Goal: Task Accomplishment & Management: Manage account settings

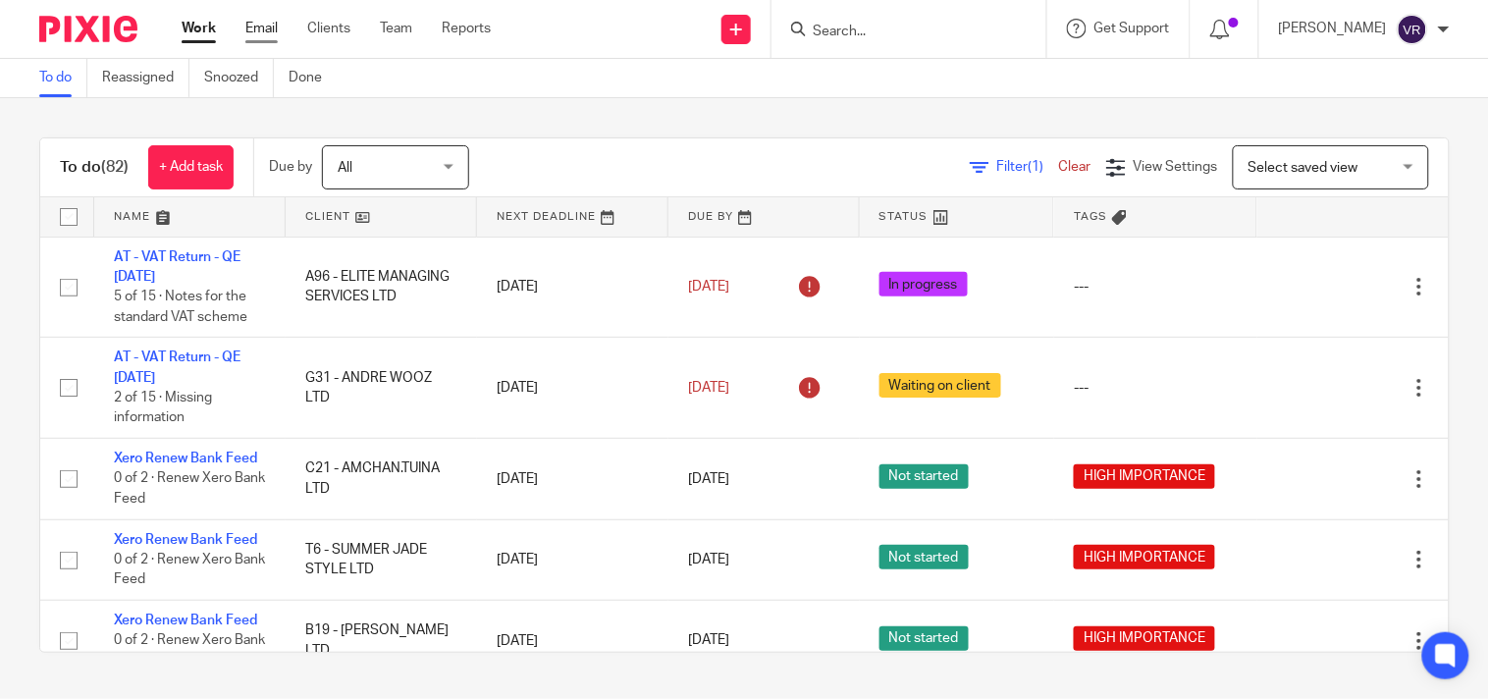
click at [263, 23] on link "Email" at bounding box center [261, 29] width 32 height 20
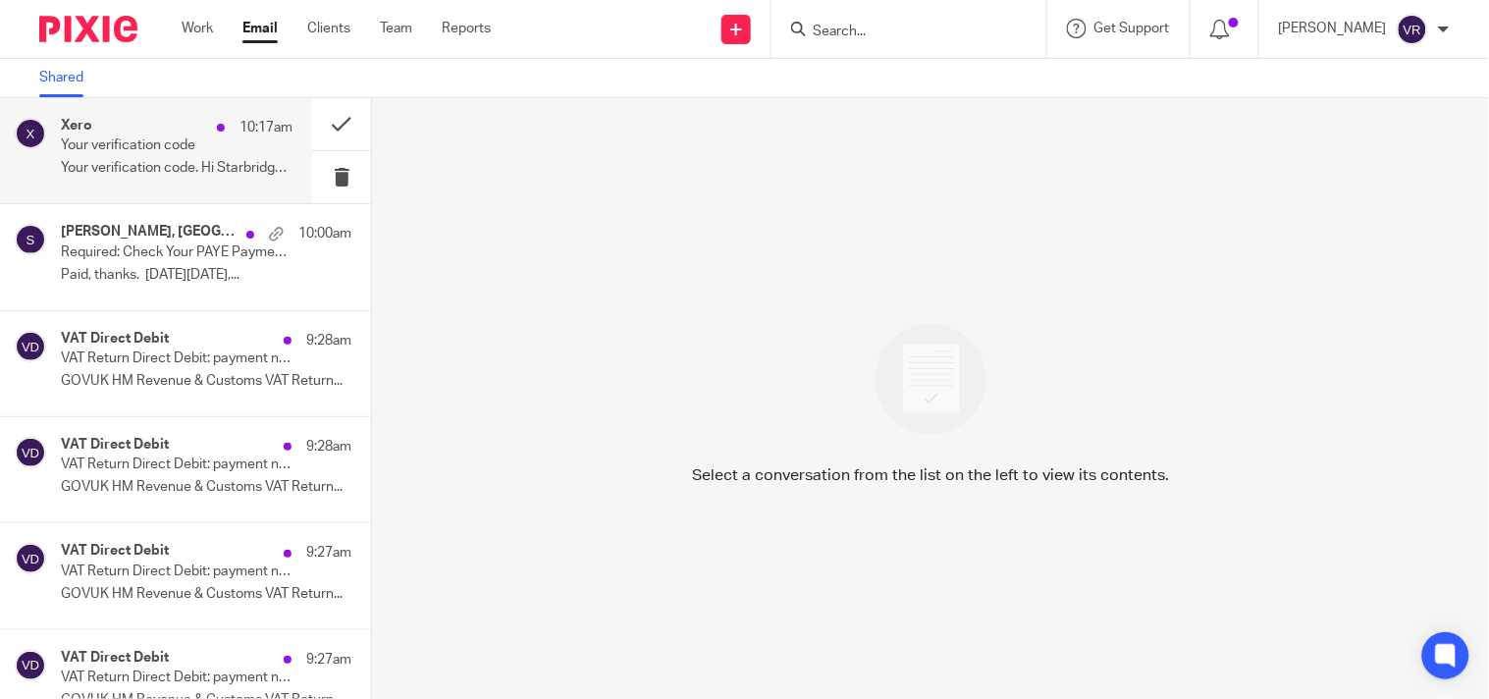
click at [172, 131] on div "Xero 10:17am" at bounding box center [177, 128] width 232 height 20
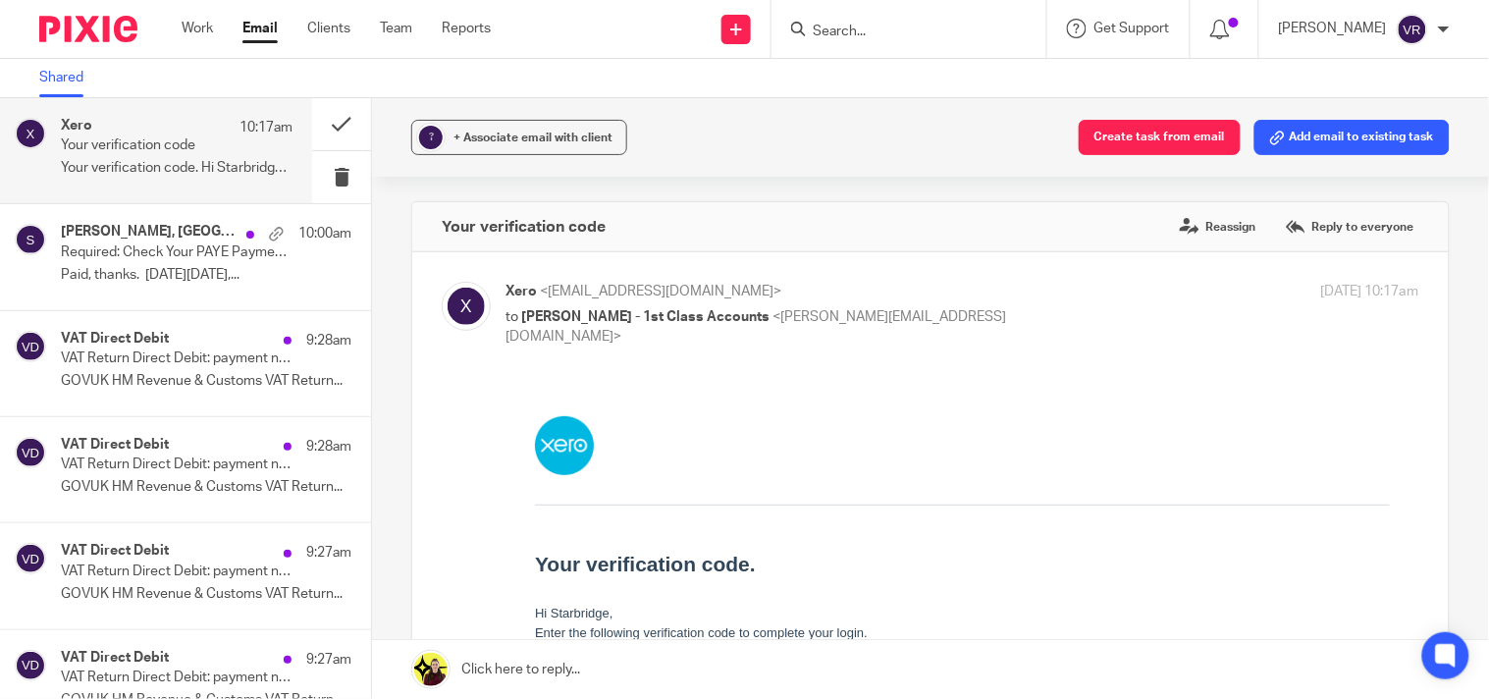
scroll to position [218, 0]
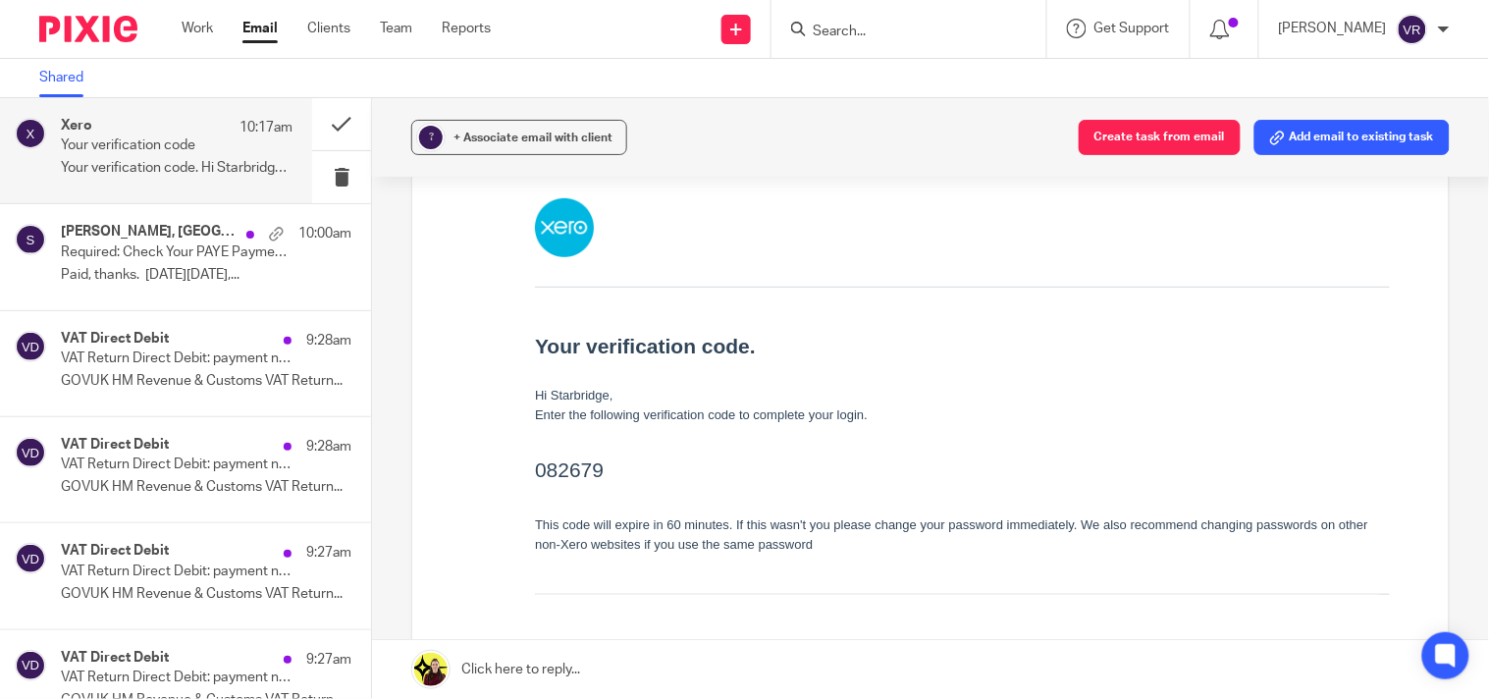
click at [603, 587] on td "Your verification code. Hi Starbridge, Enter the following verification code to…" at bounding box center [961, 440] width 855 height 307
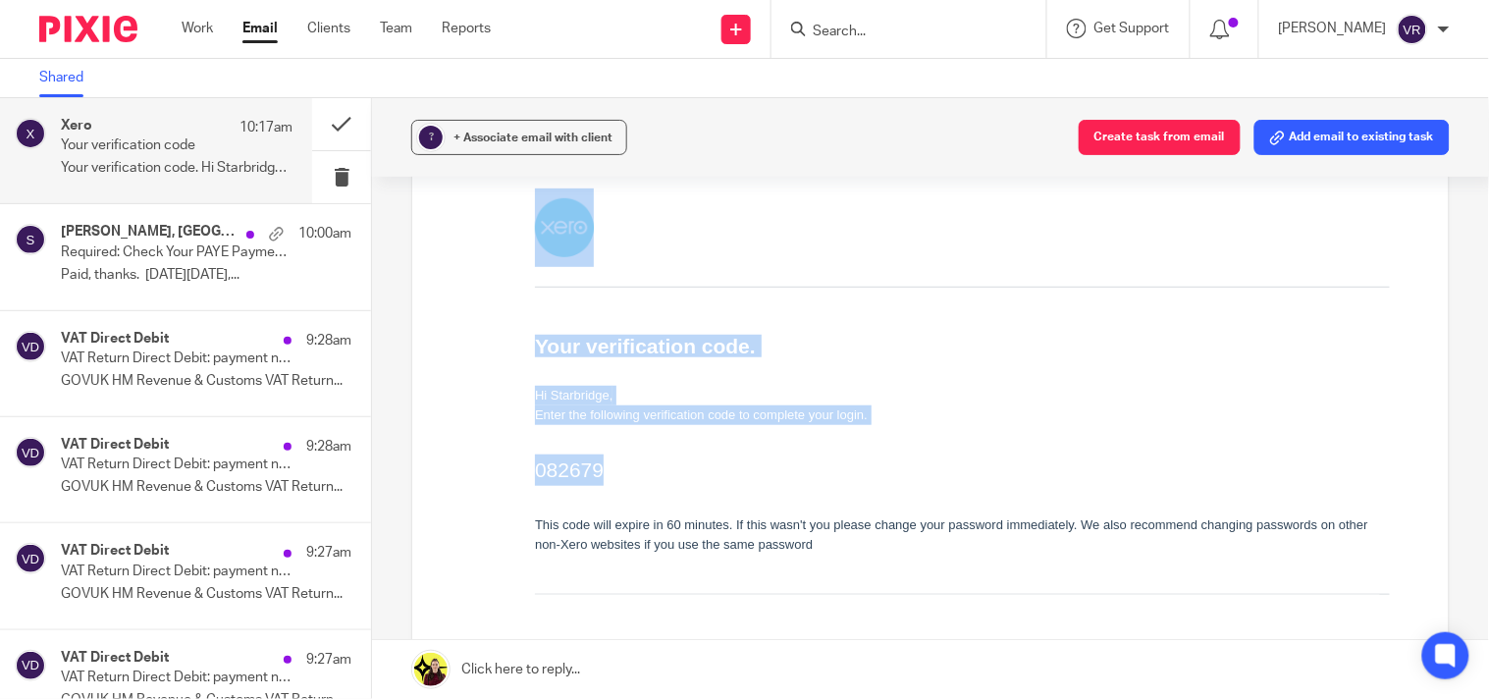
drag, startPoint x: 599, startPoint y: 474, endPoint x: 517, endPoint y: 471, distance: 81.5
click at [517, 471] on td "Your verification code. Hi Starbridge, Enter the following verification code to…" at bounding box center [961, 430] width 914 height 524
click at [539, 481] on h2 "082679" at bounding box center [961, 468] width 855 height 31
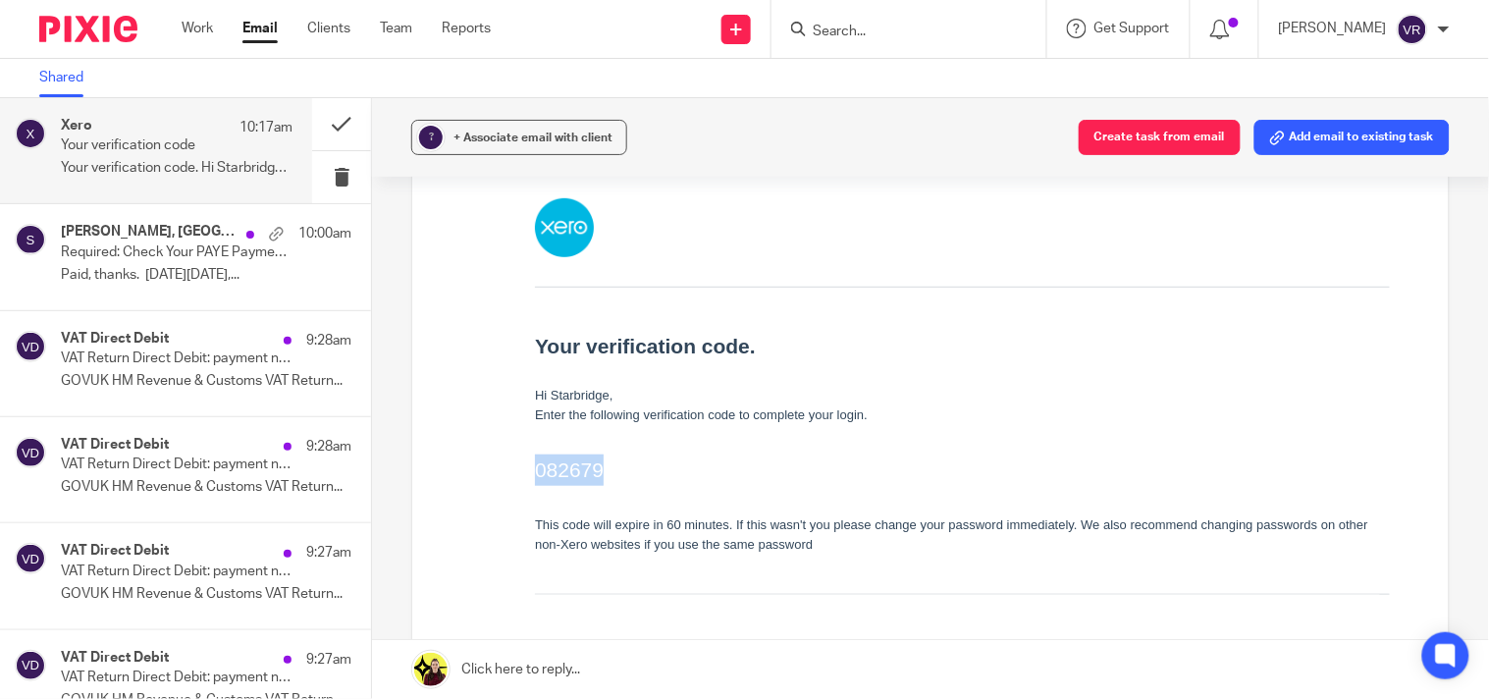
drag, startPoint x: 534, startPoint y: 474, endPoint x: 607, endPoint y: 474, distance: 73.6
click at [607, 474] on h2 "082679" at bounding box center [961, 468] width 855 height 31
copy h2 "082679"
click at [327, 178] on button at bounding box center [341, 177] width 59 height 52
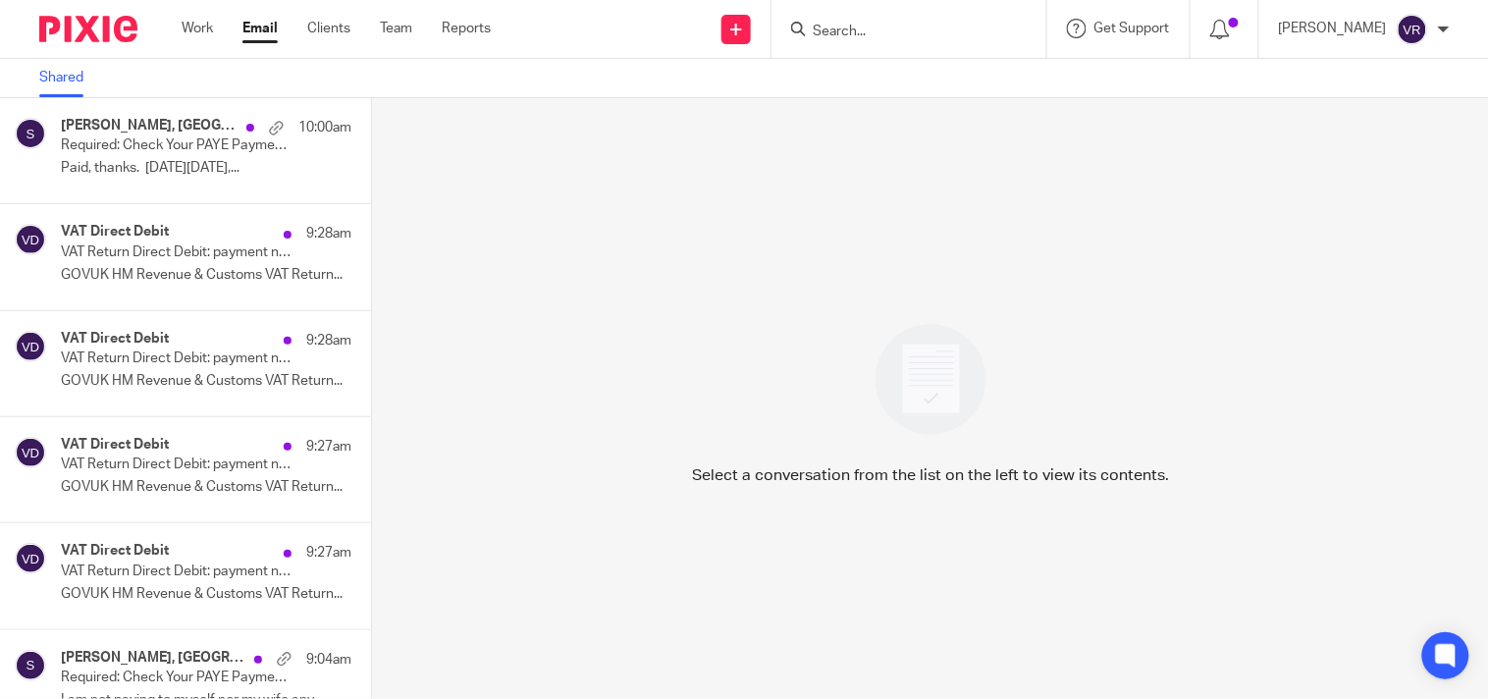
click at [897, 26] on input "Search" at bounding box center [899, 33] width 177 height 18
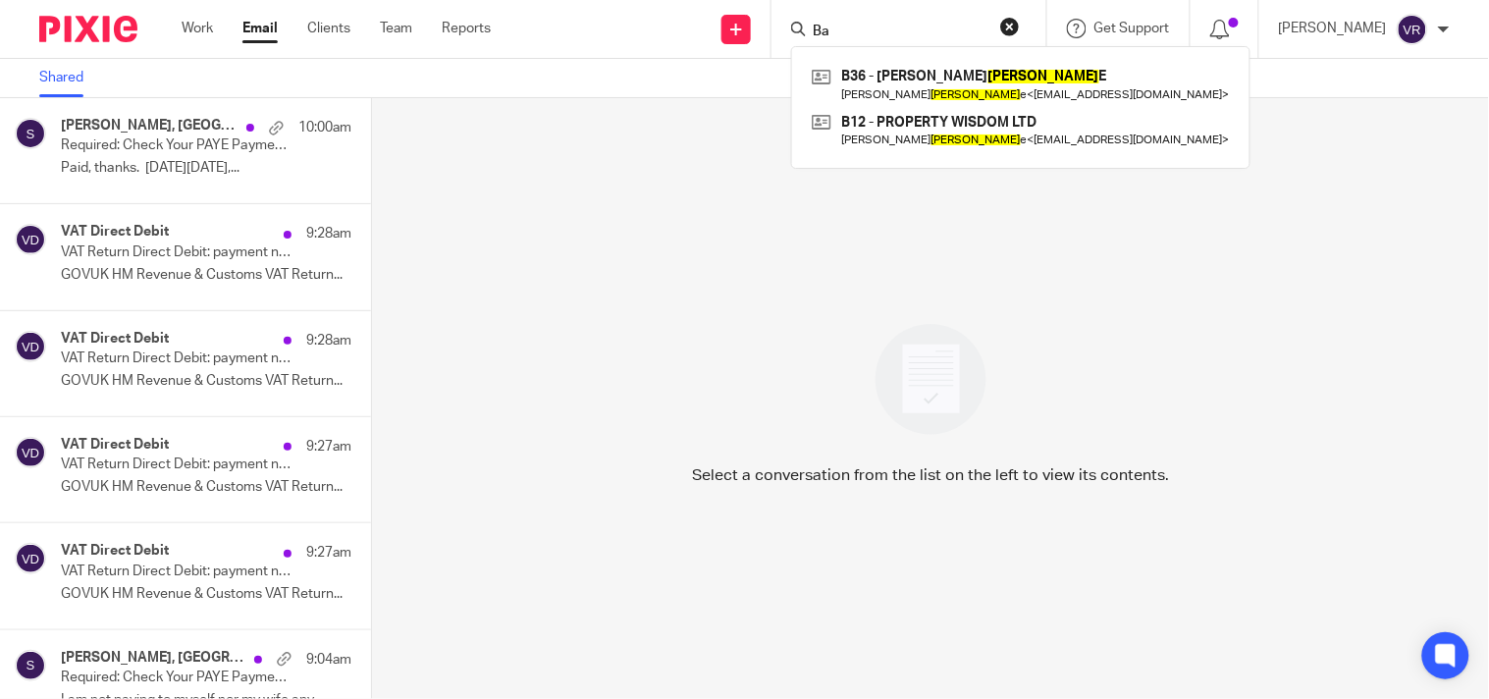
type input "B"
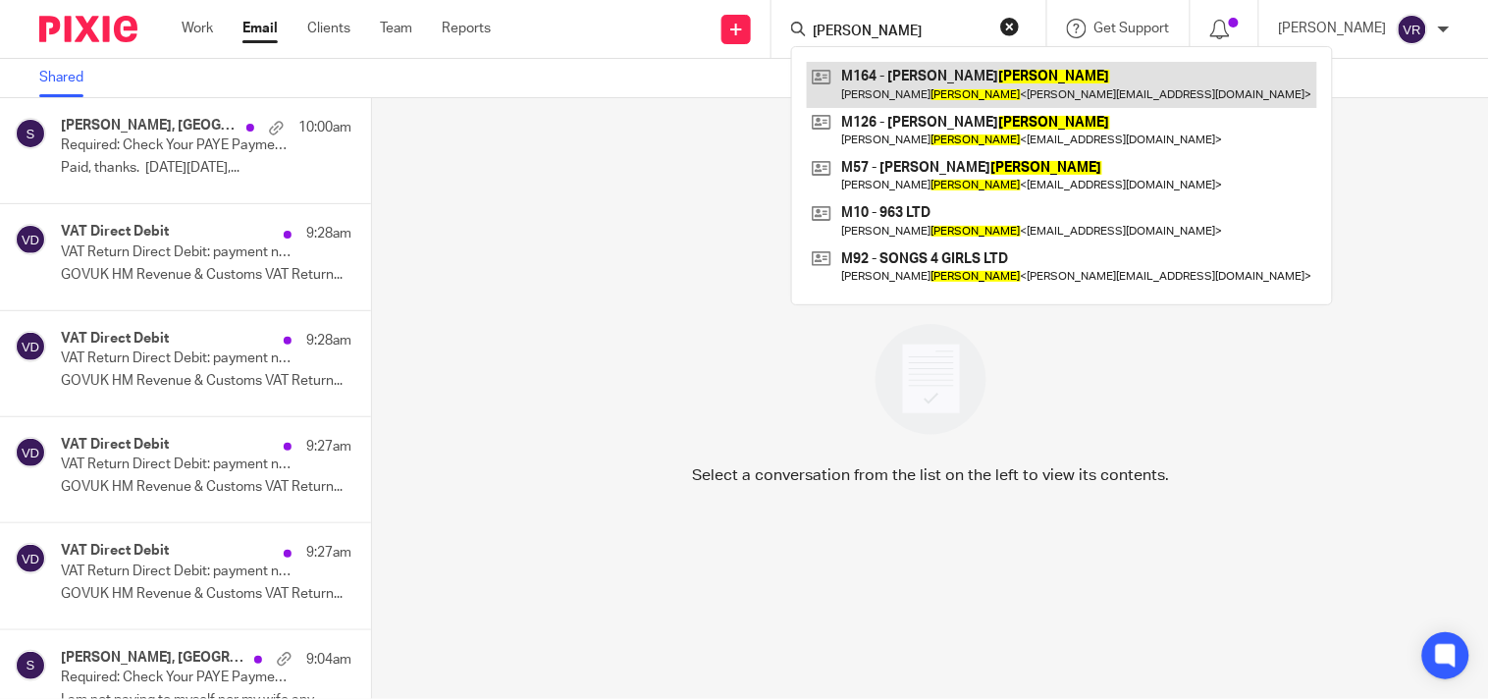
type input "miller"
click at [979, 73] on link at bounding box center [1062, 84] width 510 height 45
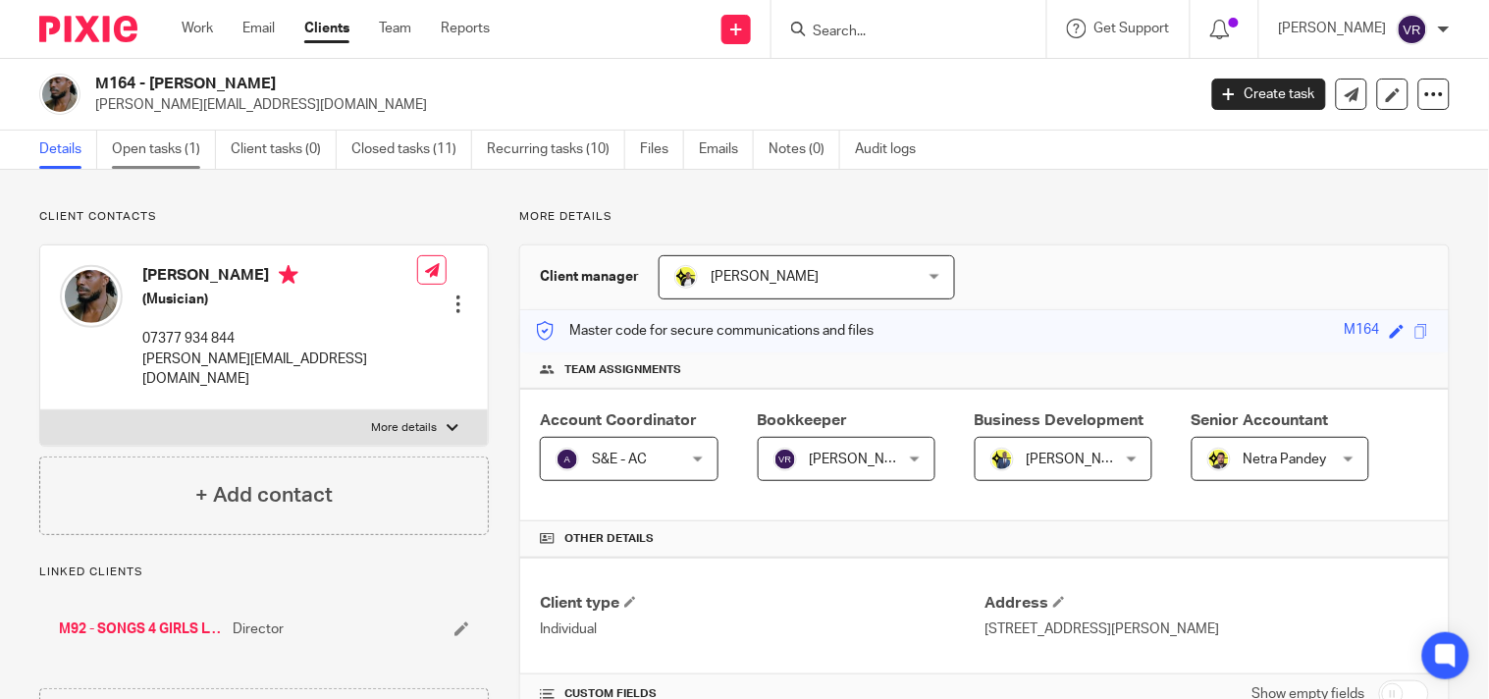
click at [169, 158] on link "Open tasks (1)" at bounding box center [164, 150] width 104 height 38
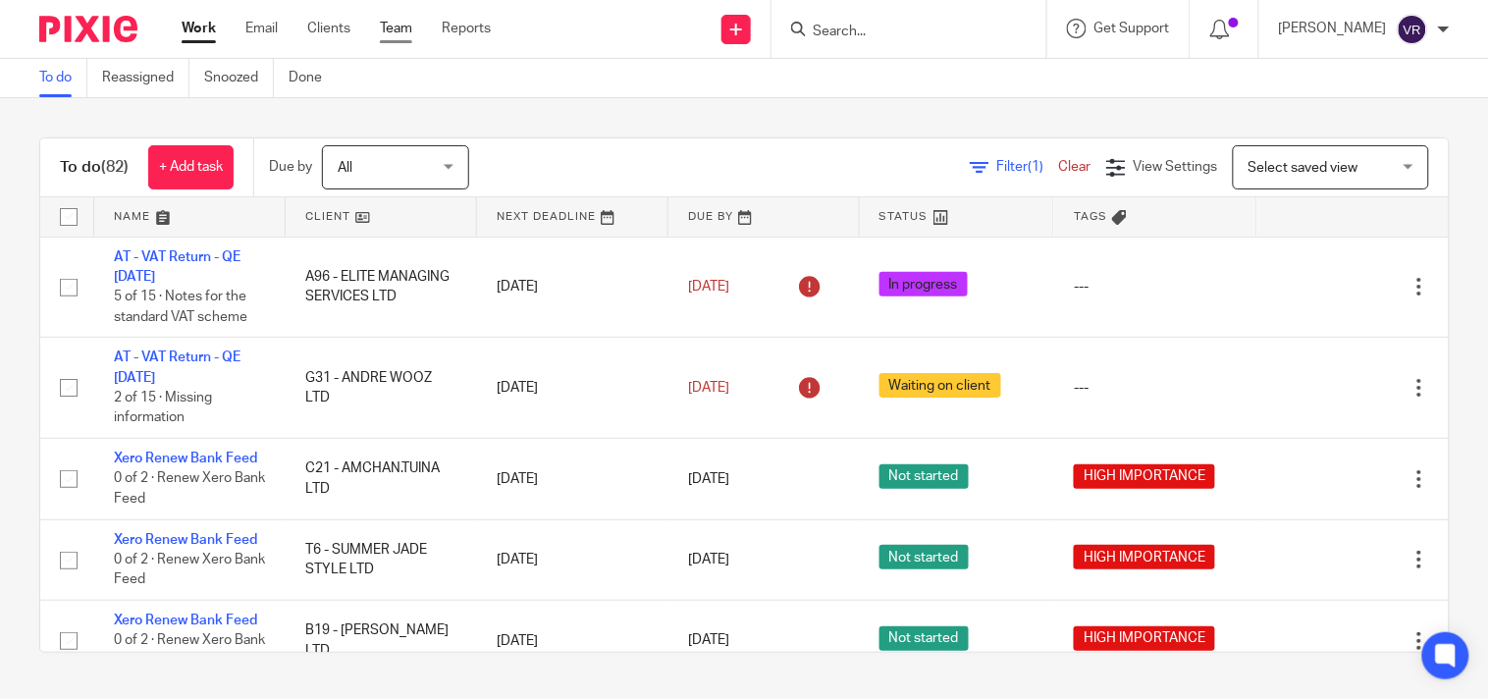
click at [387, 29] on link "Team" at bounding box center [396, 29] width 32 height 20
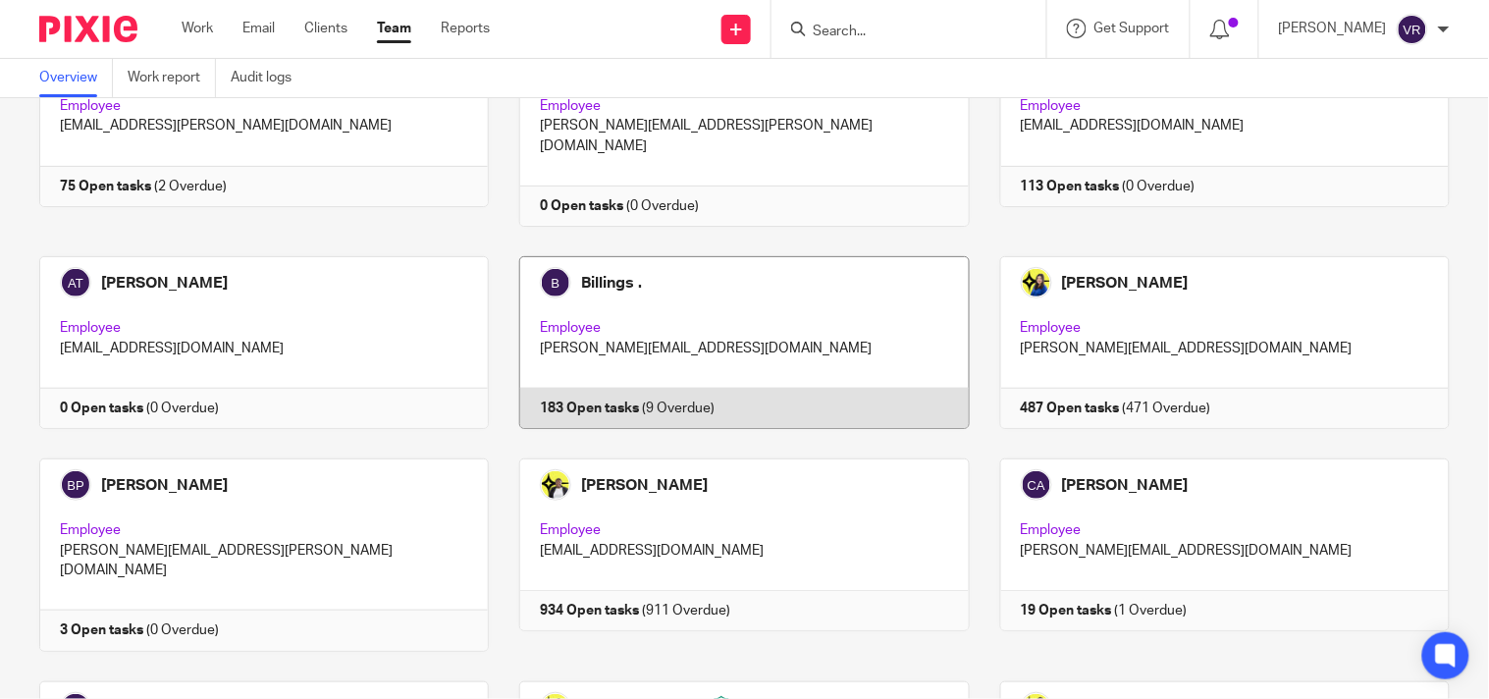
scroll to position [218, 0]
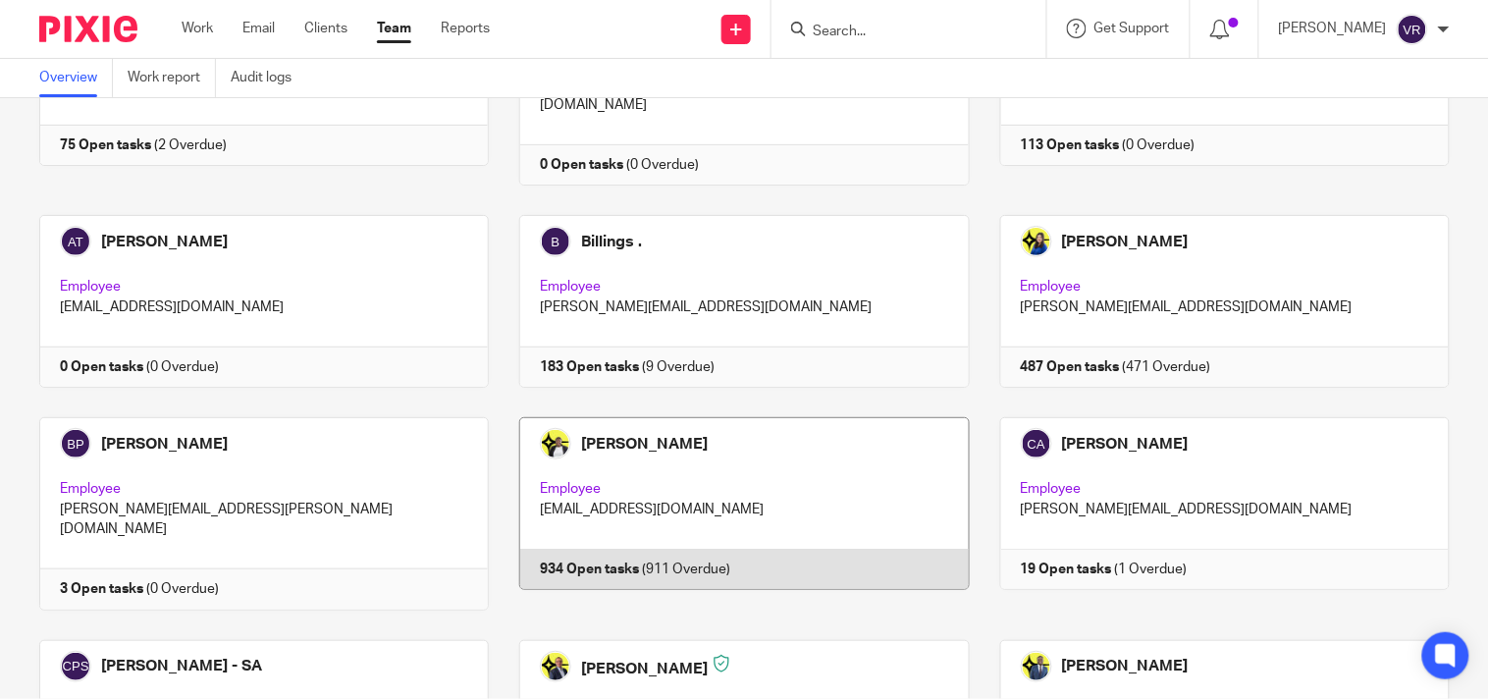
click at [766, 453] on link at bounding box center [729, 513] width 480 height 192
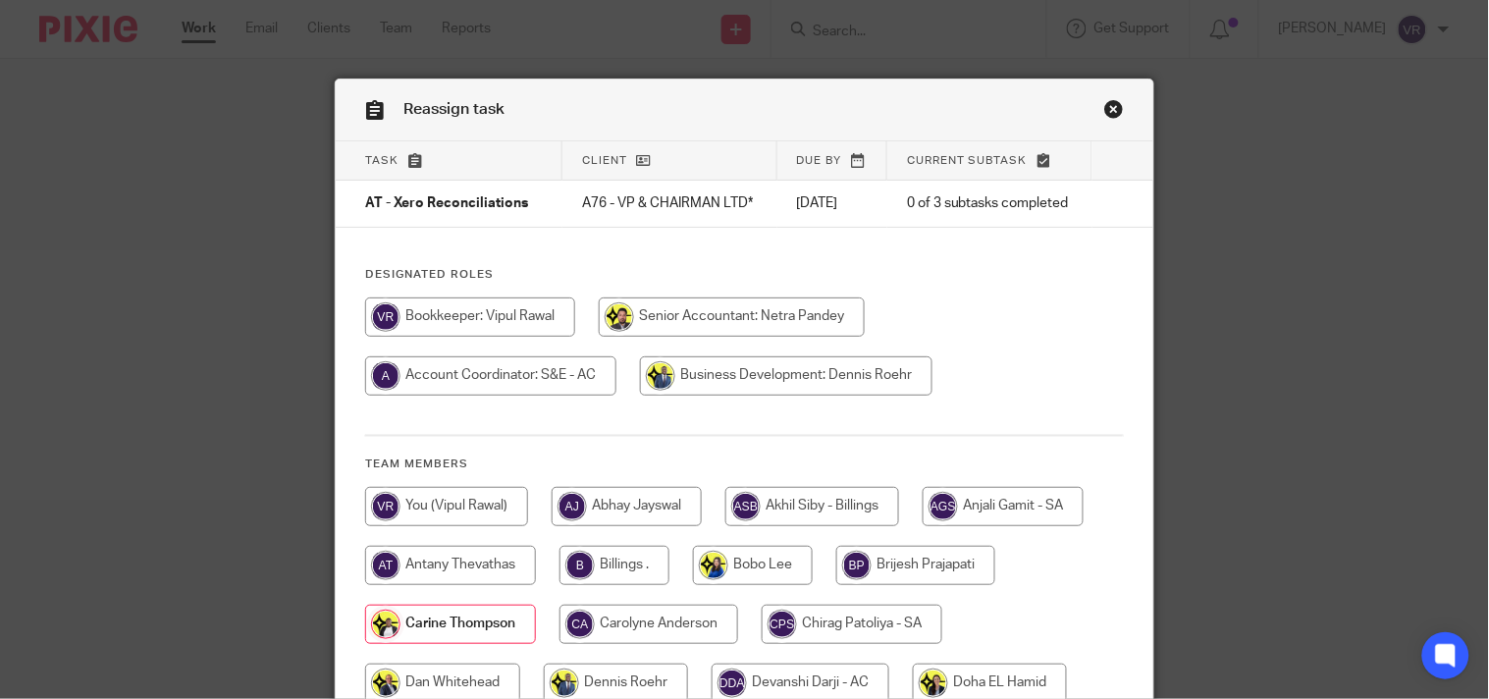
click at [418, 502] on input "radio" at bounding box center [446, 506] width 163 height 39
radio input "true"
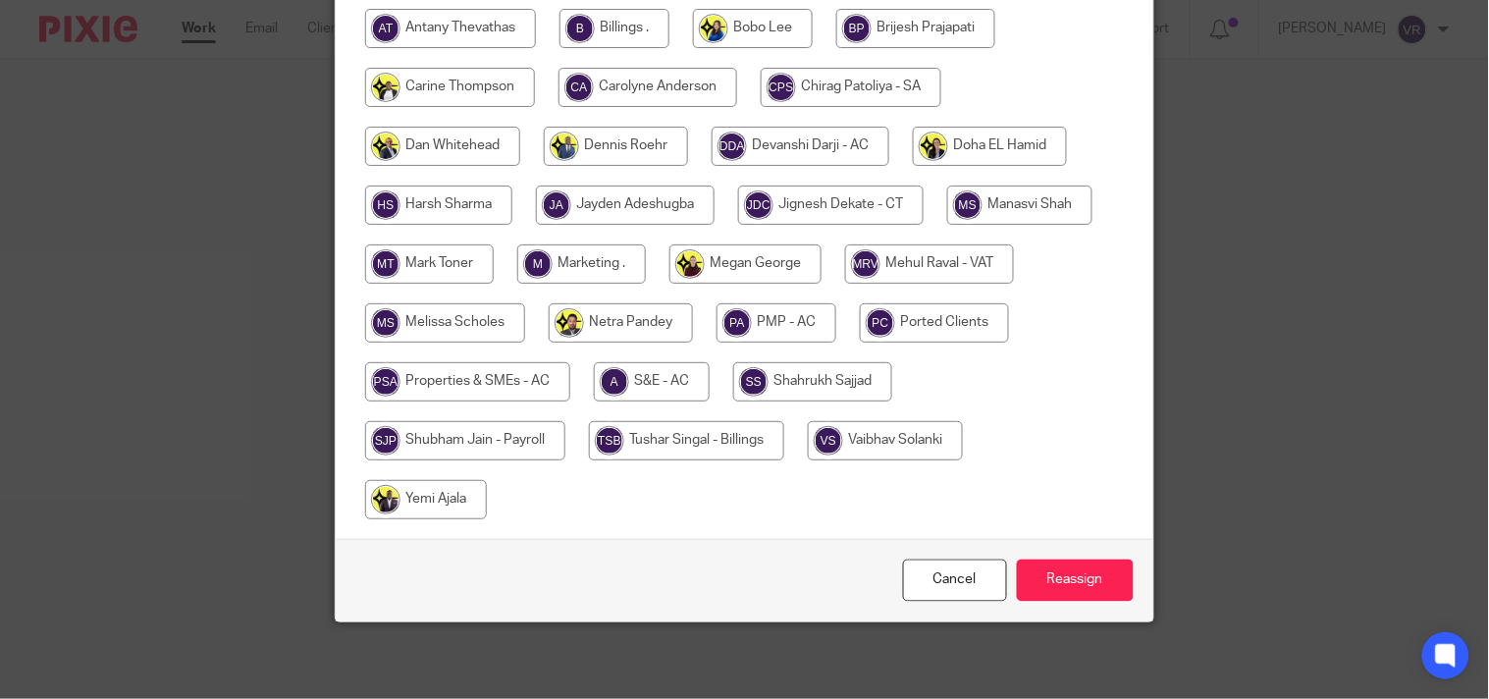
scroll to position [540, 0]
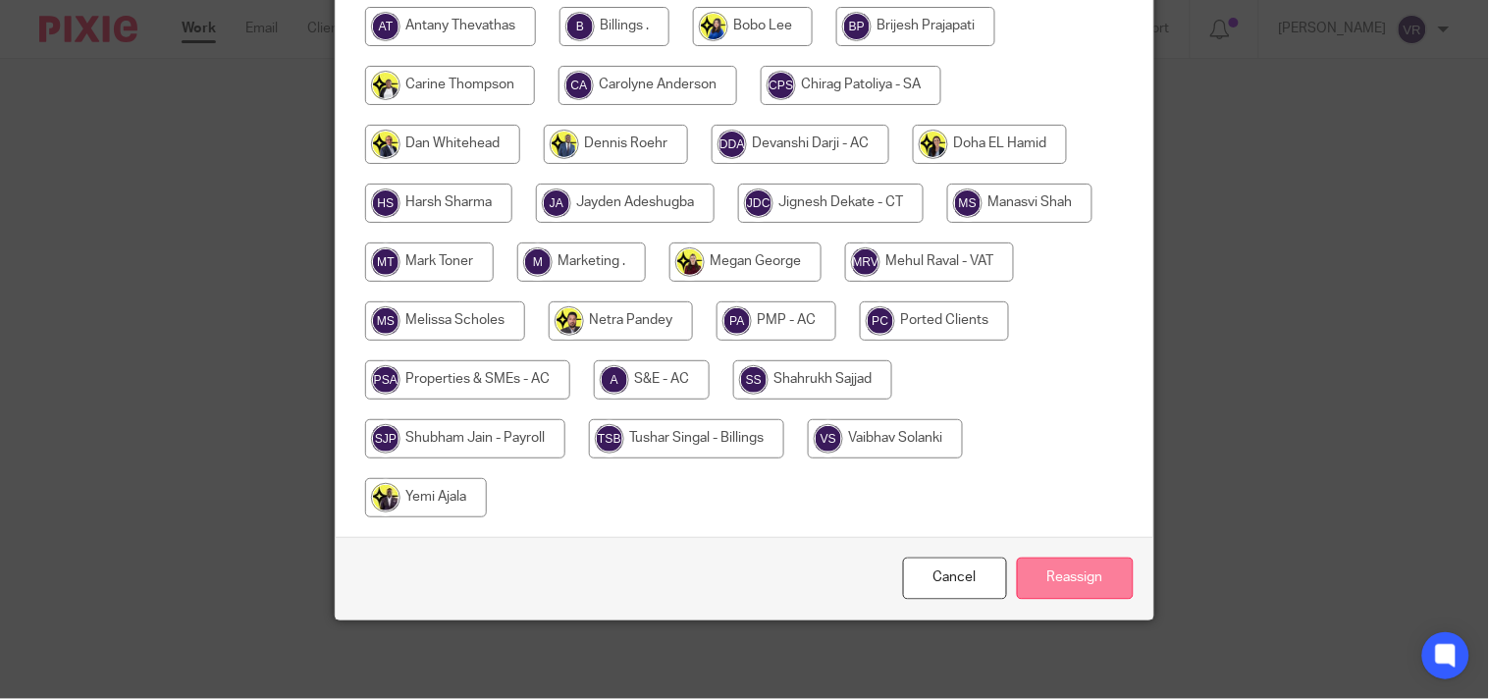
click at [1068, 592] on input "Reassign" at bounding box center [1075, 578] width 117 height 42
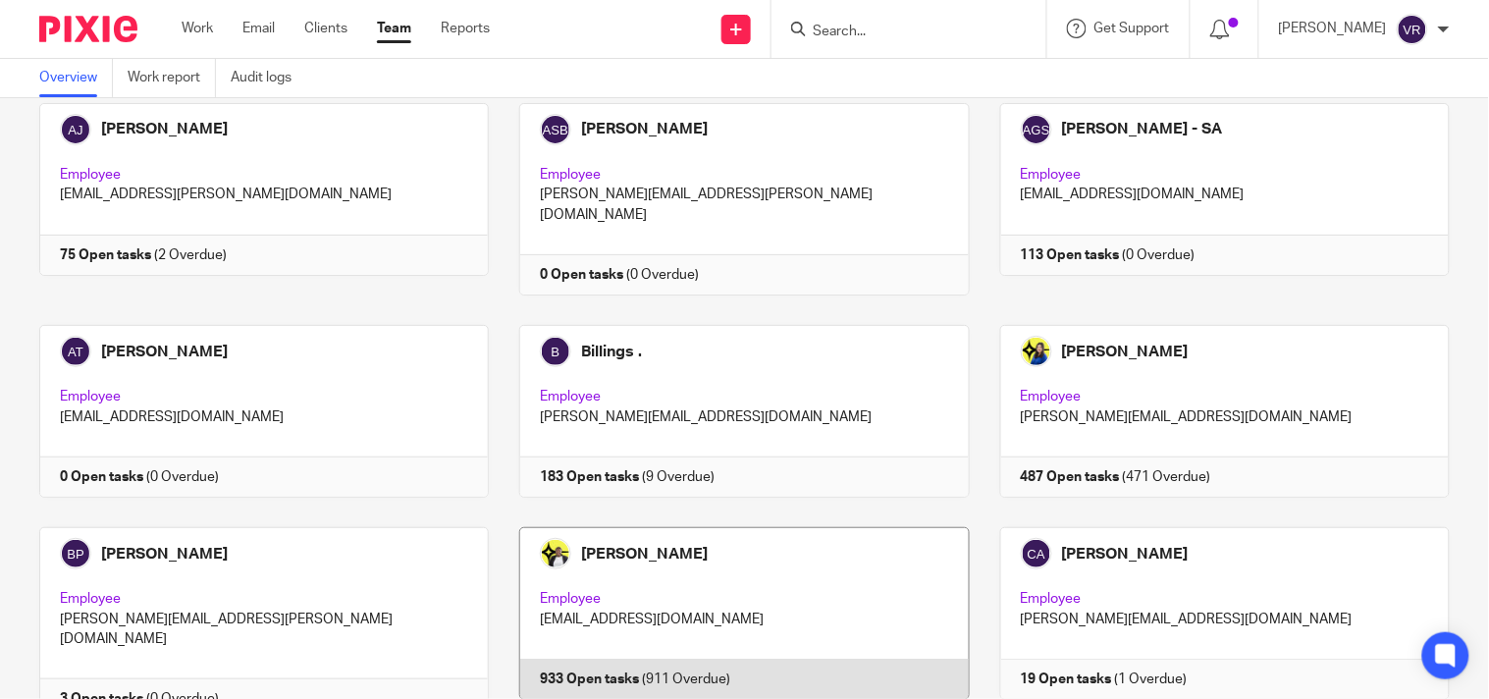
scroll to position [109, 0]
click at [728, 585] on link at bounding box center [729, 622] width 480 height 192
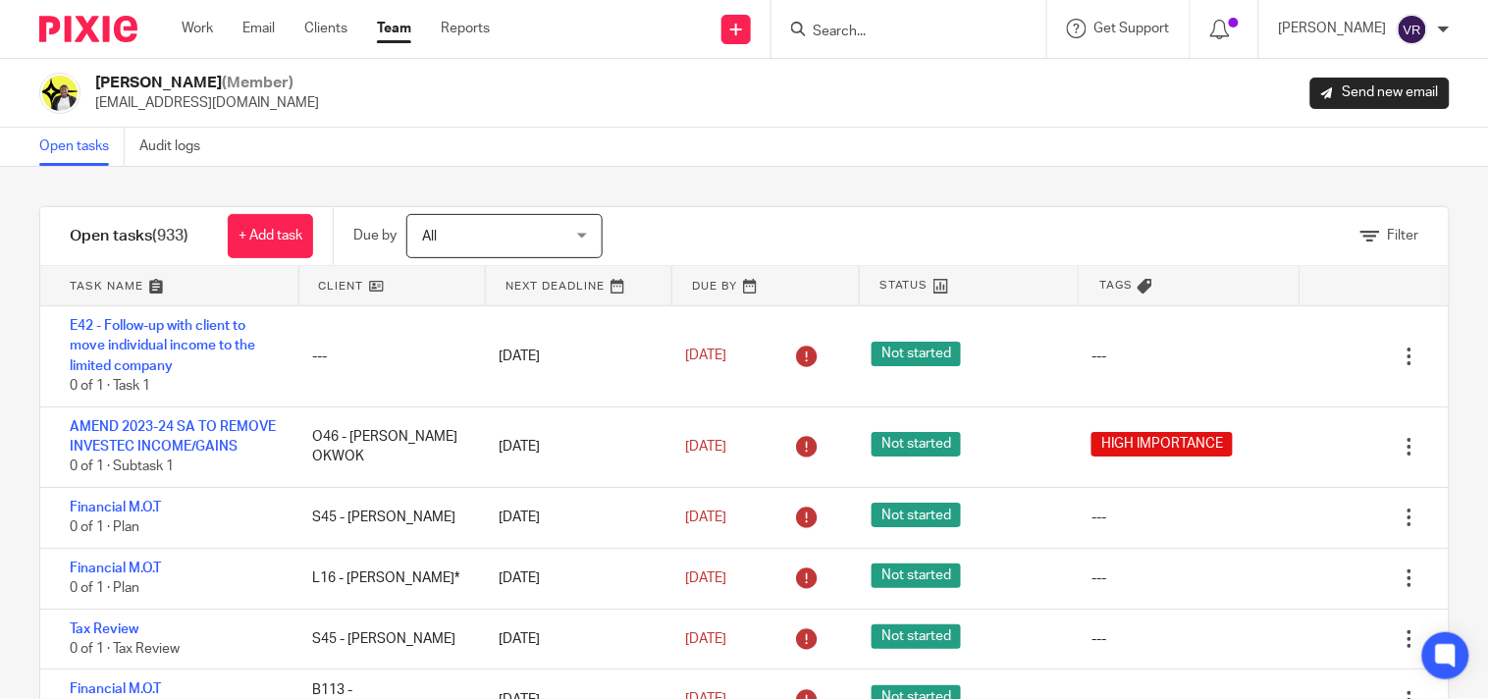
click at [1076, 142] on div "Open tasks Audit logs" at bounding box center [744, 147] width 1489 height 39
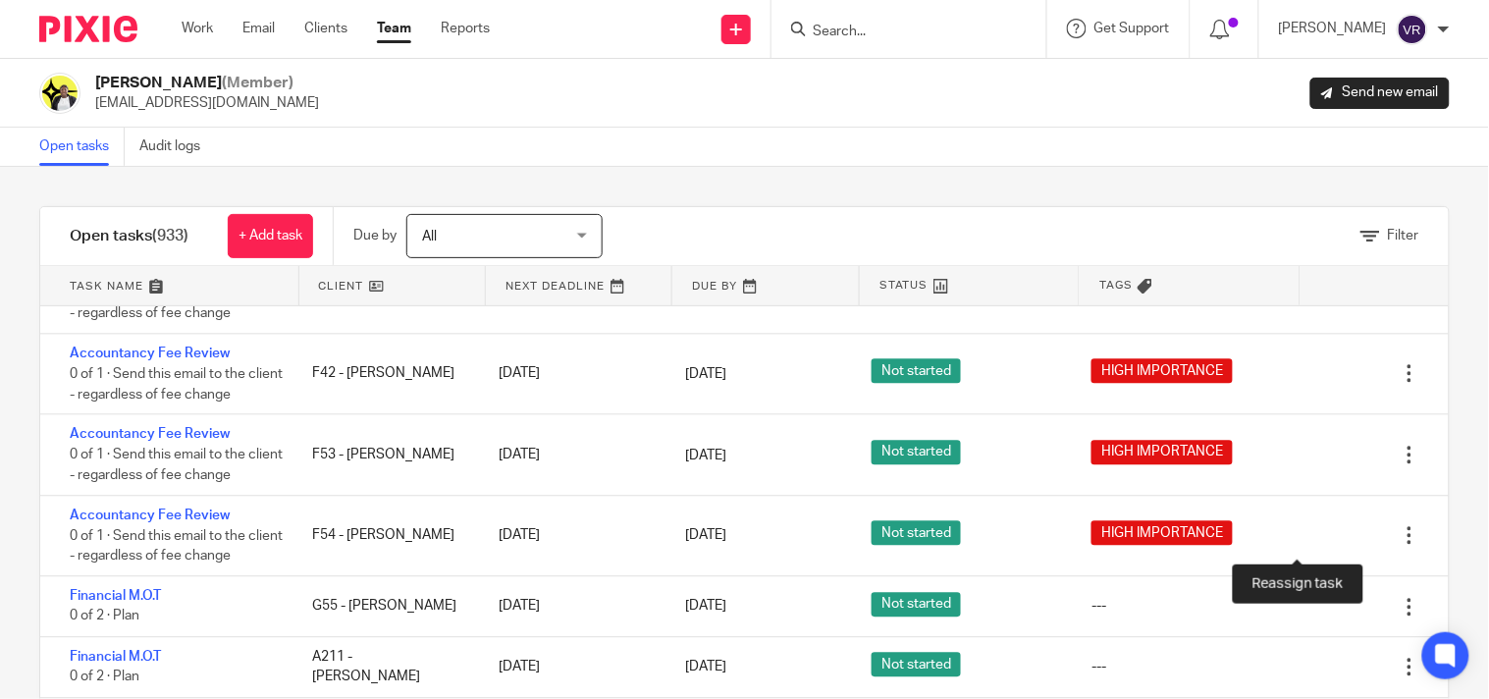
click at [1331, 151] on icon at bounding box center [1341, 141] width 20 height 20
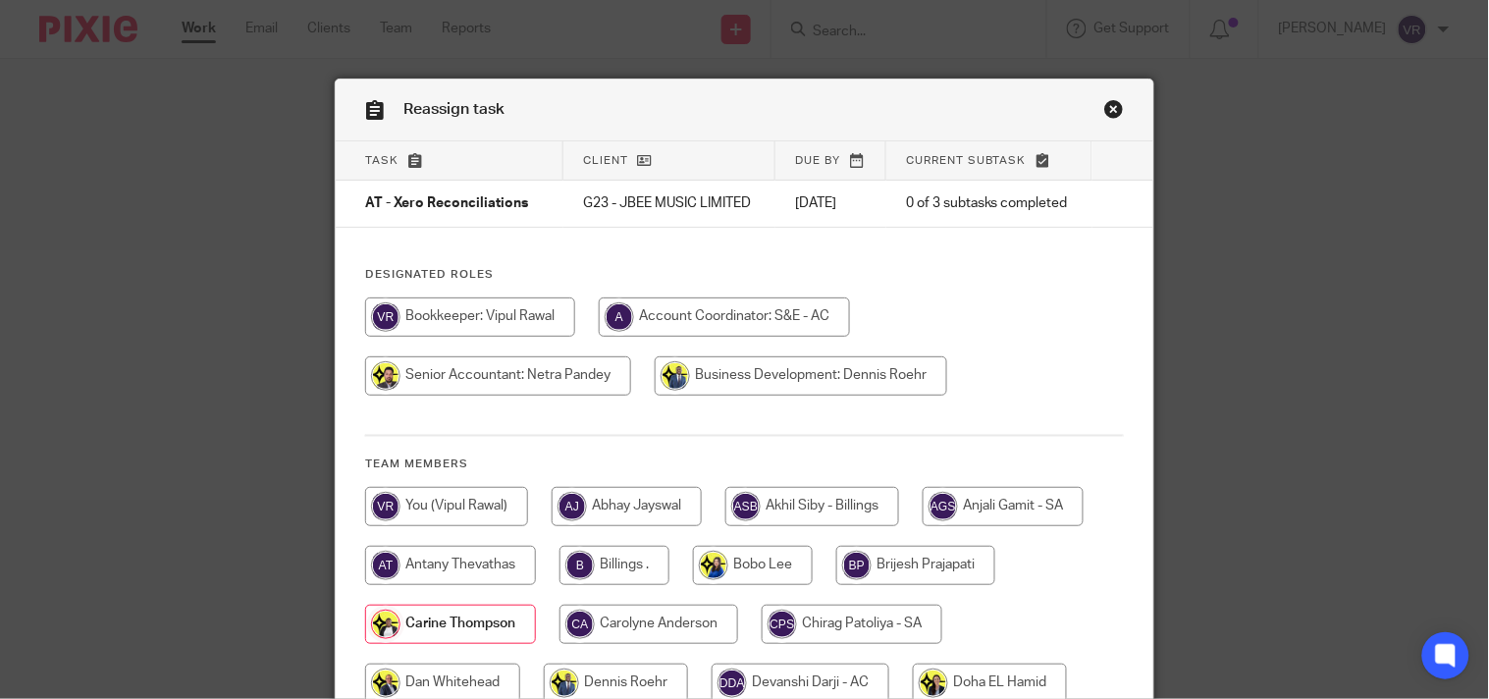
click at [468, 506] on input "radio" at bounding box center [446, 506] width 163 height 39
radio input "true"
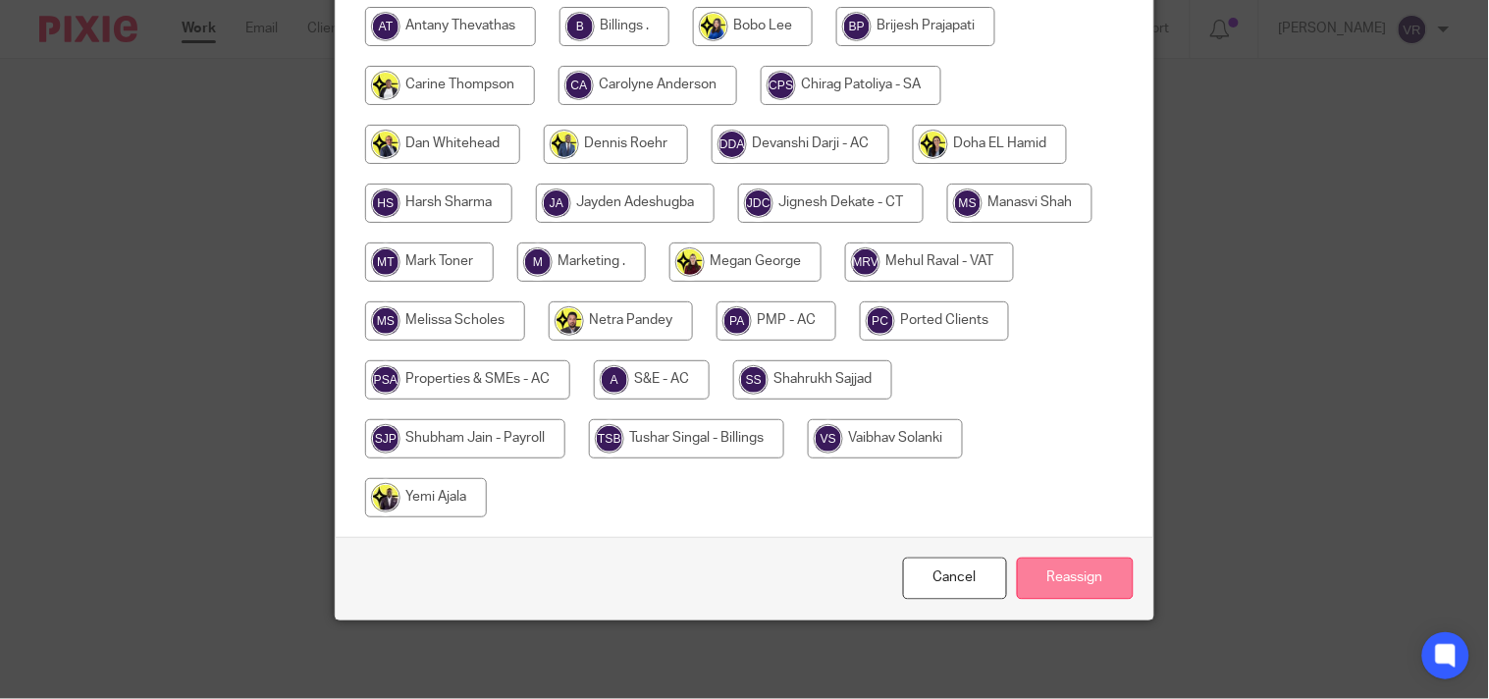
click at [1079, 575] on input "Reassign" at bounding box center [1075, 578] width 117 height 42
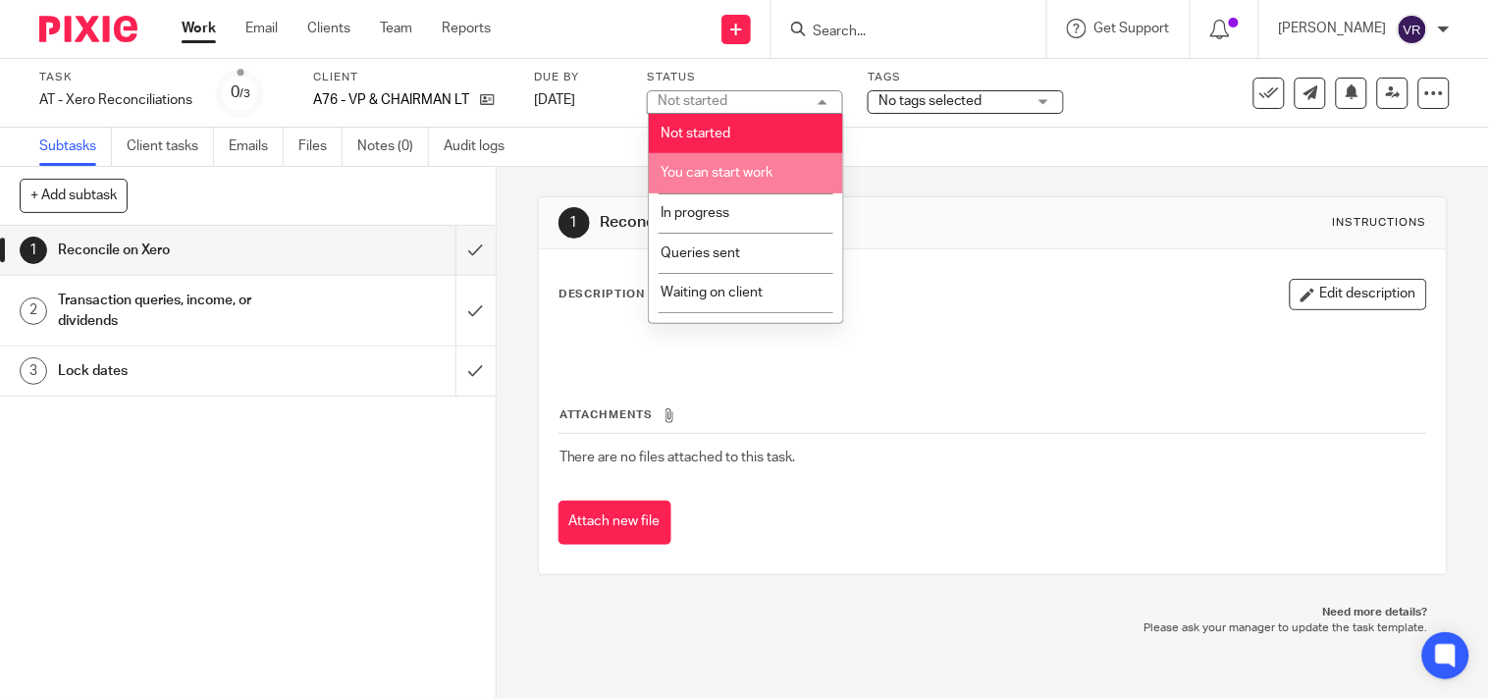
click at [787, 170] on li "You can start work" at bounding box center [746, 173] width 194 height 40
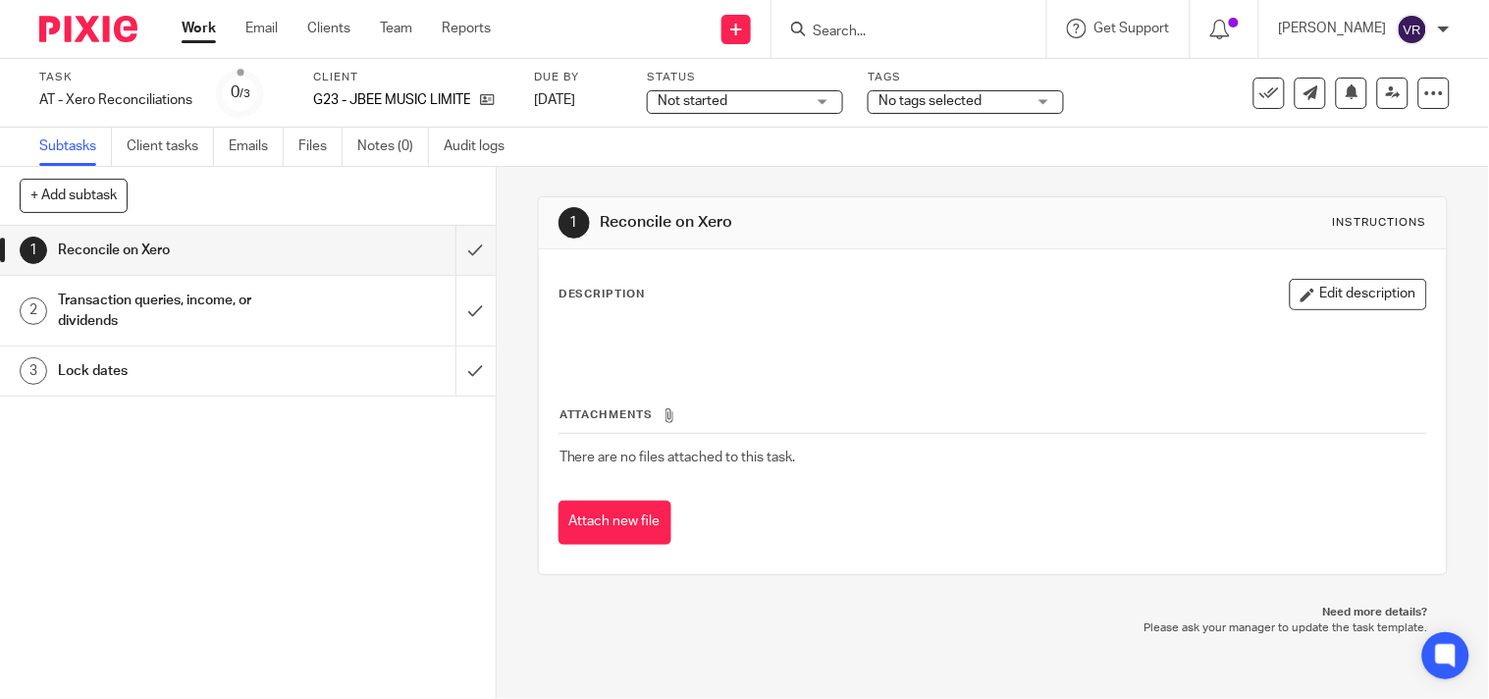
click at [811, 94] on div "Not started Not started" at bounding box center [745, 102] width 196 height 24
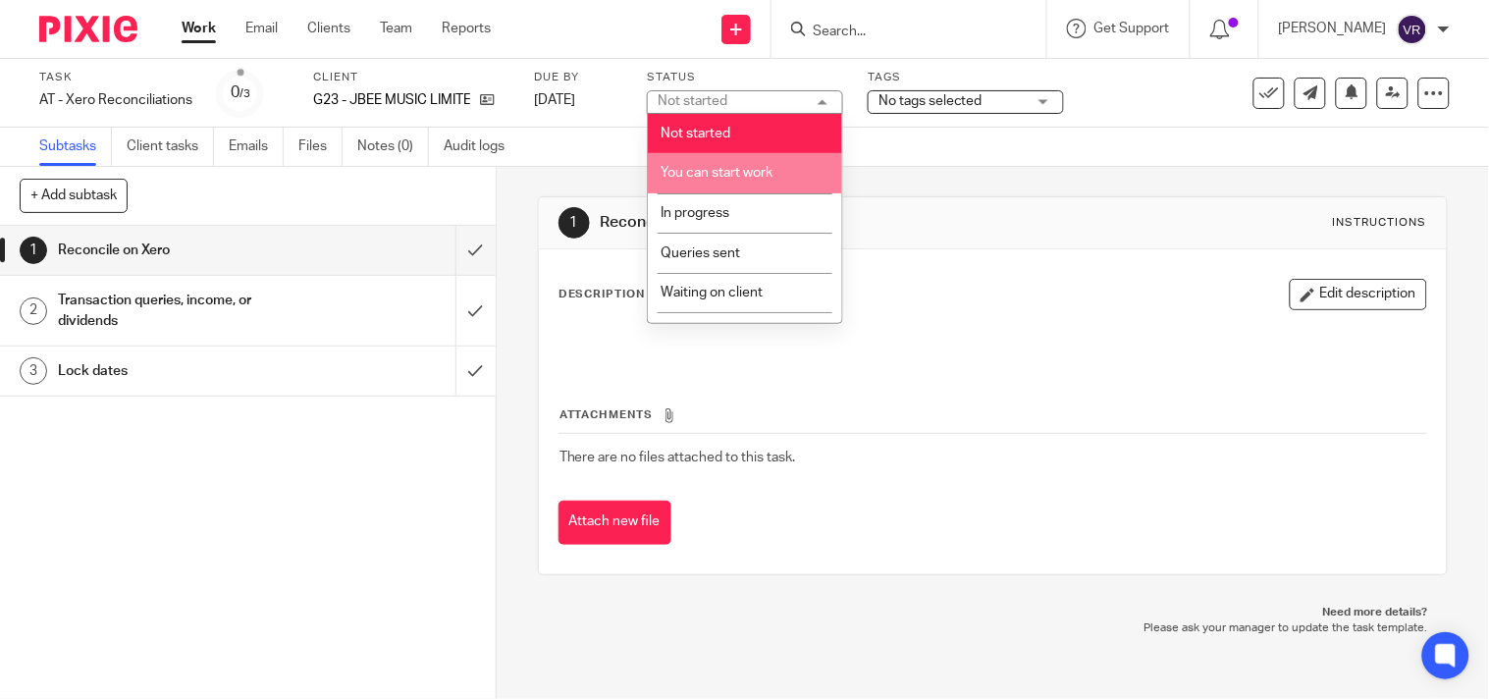
click at [769, 170] on span "You can start work" at bounding box center [716, 173] width 112 height 14
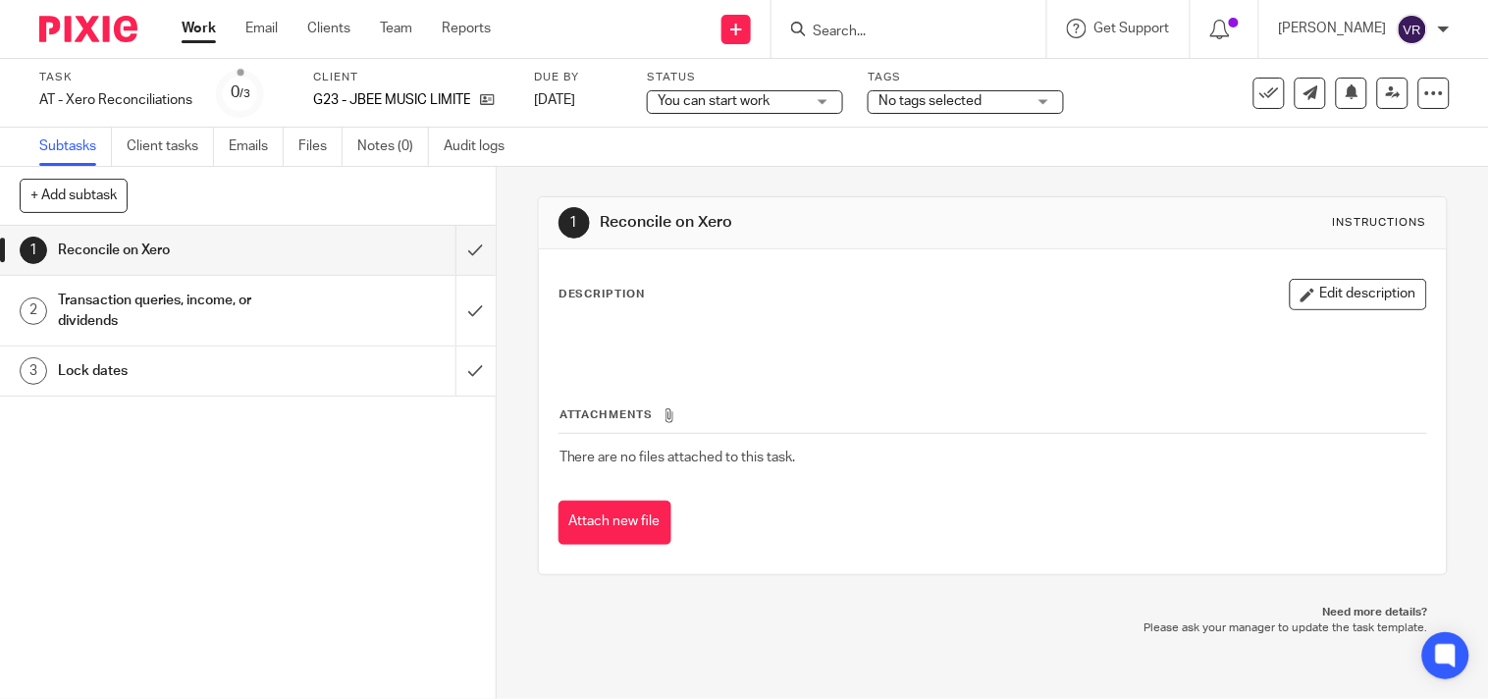
click at [873, 137] on div "Subtasks Client tasks Emails Files Notes (0) Audit logs" at bounding box center [744, 147] width 1489 height 39
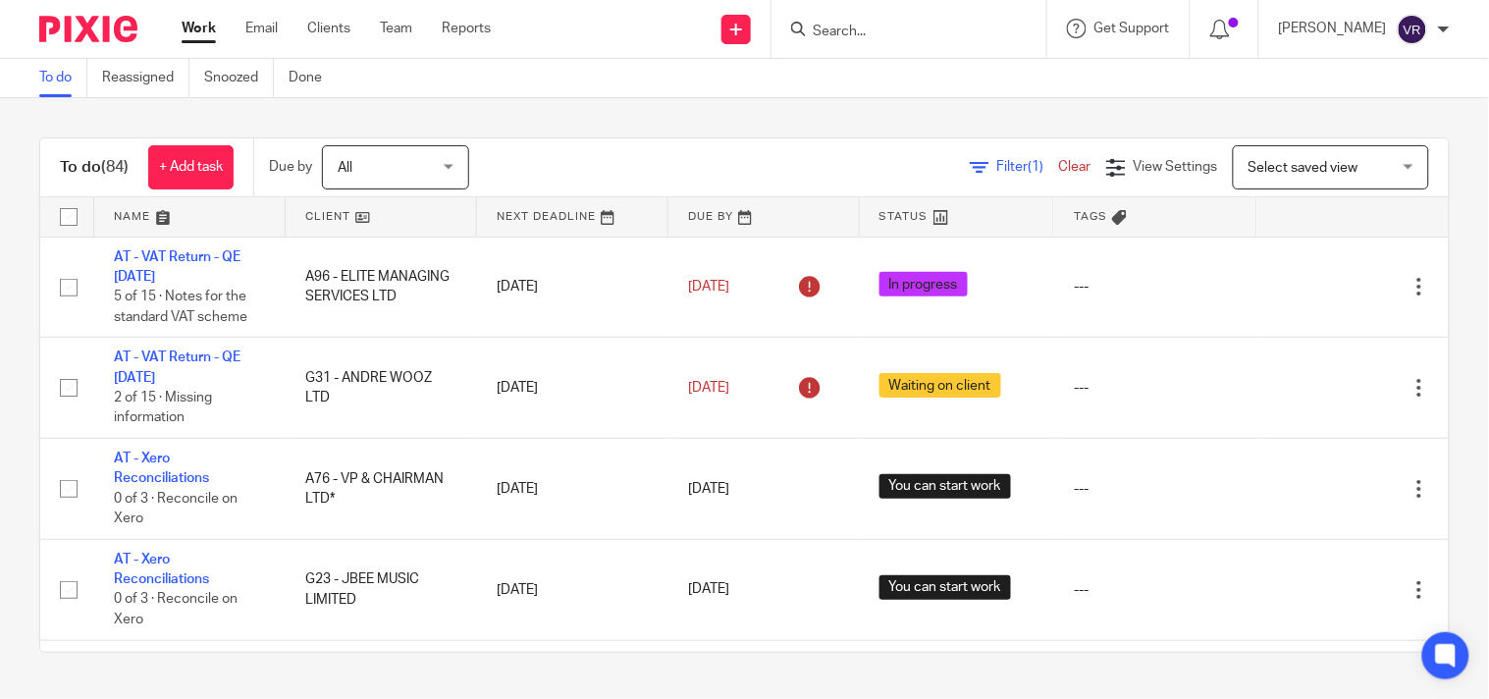
click at [932, 81] on div "To do Reassigned Snoozed Done" at bounding box center [744, 78] width 1489 height 39
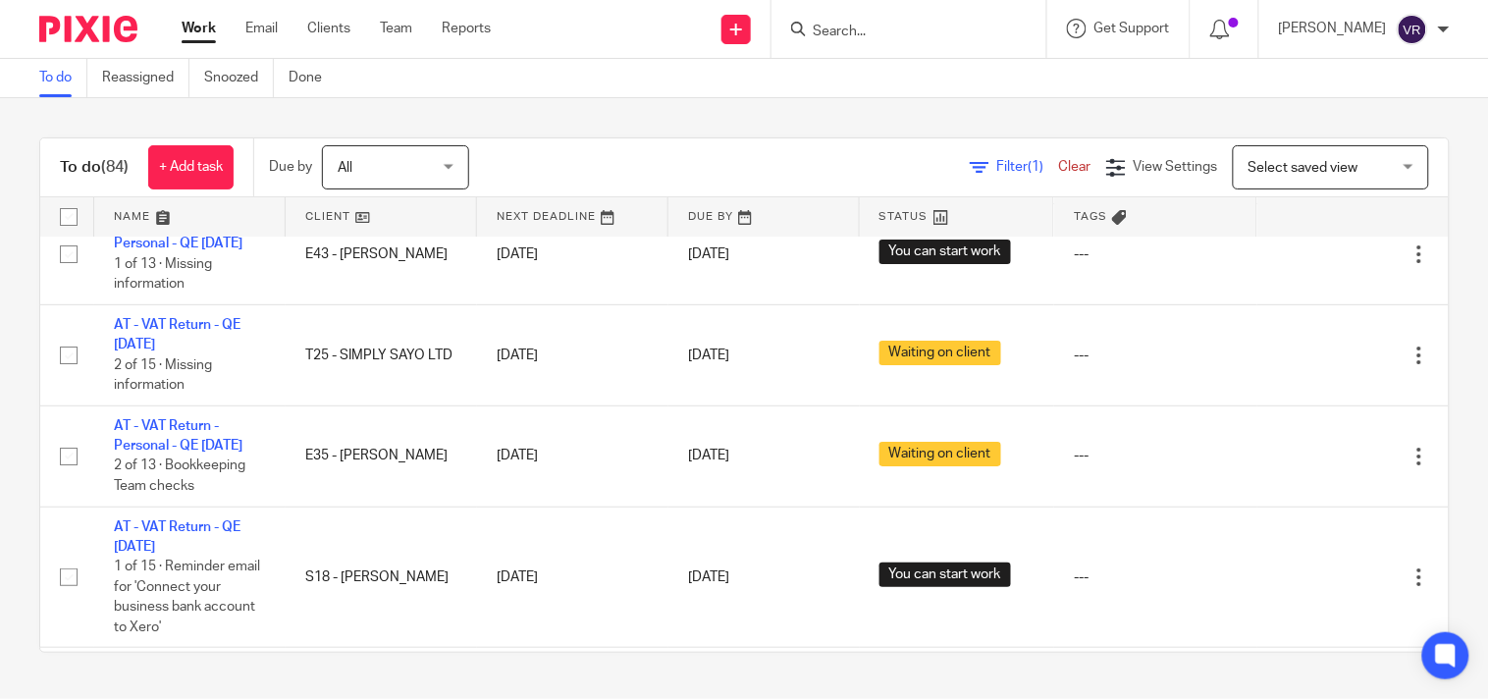
scroll to position [3815, 0]
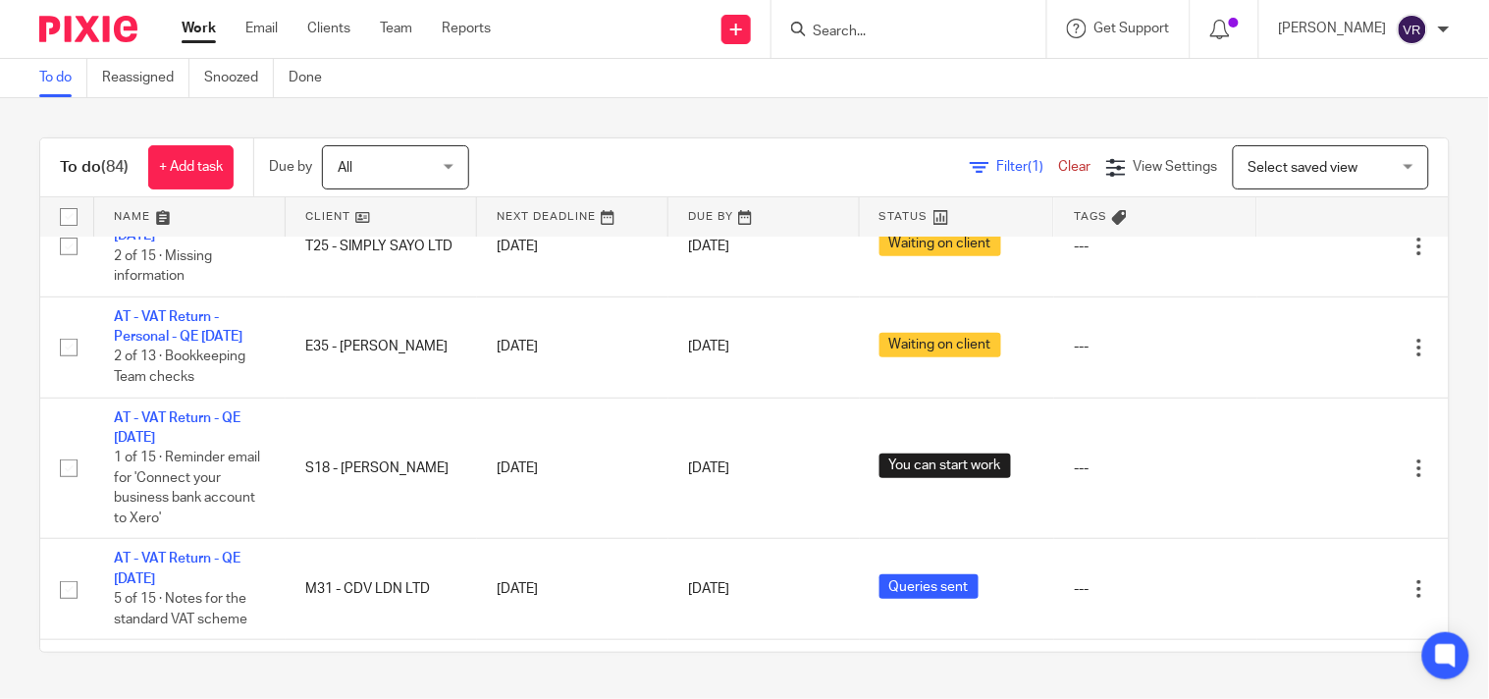
click at [907, 105] on div "To do (84) + Add task Due by All All [DATE] [DATE] This week Next week This mon…" at bounding box center [744, 395] width 1489 height 594
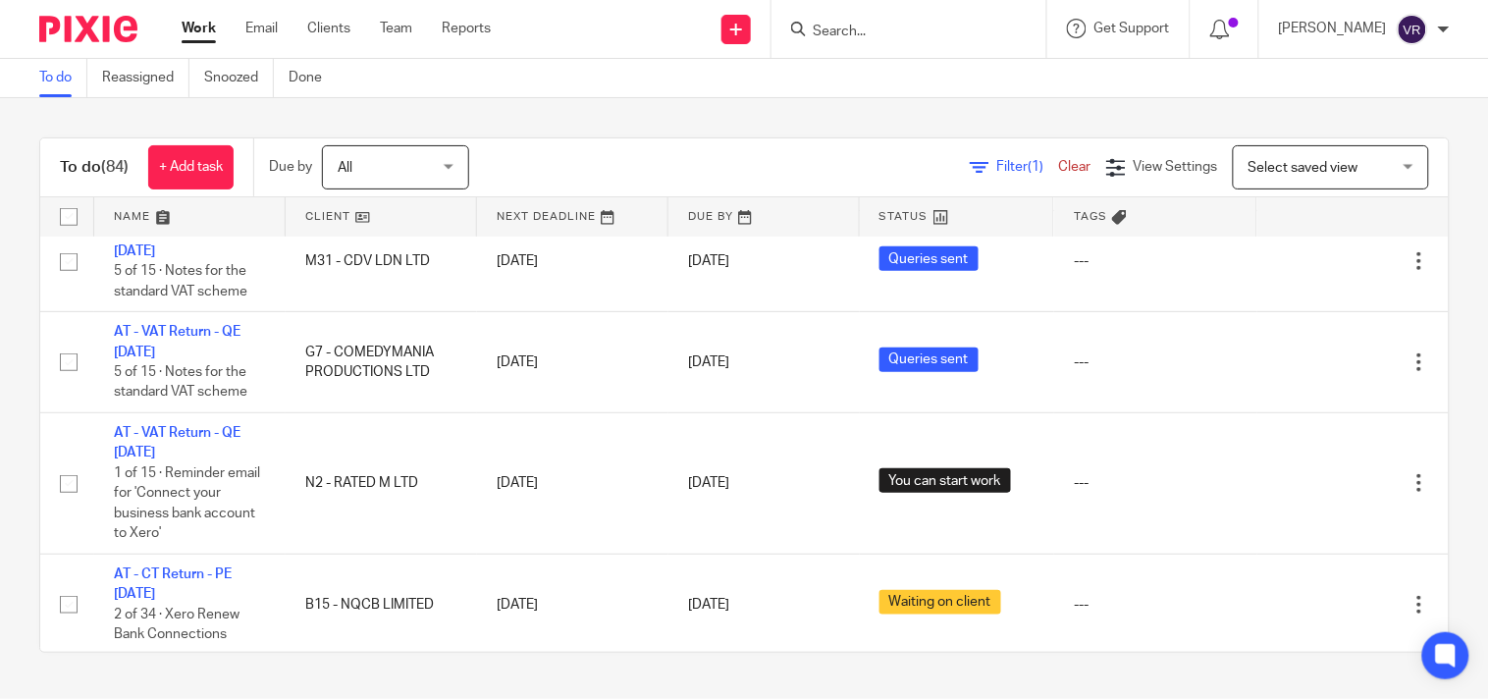
scroll to position [4361, 0]
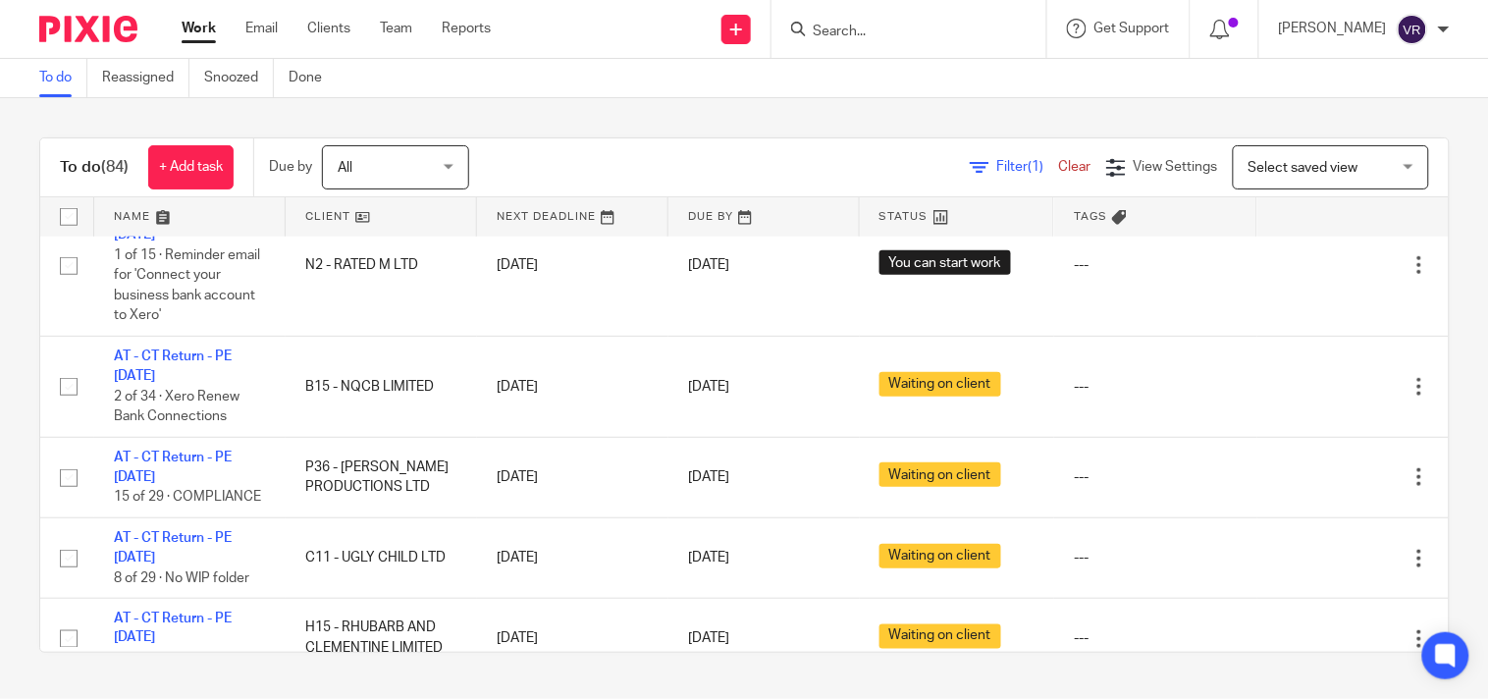
click at [908, 31] on input "Search" at bounding box center [899, 33] width 177 height 18
type input "O5"
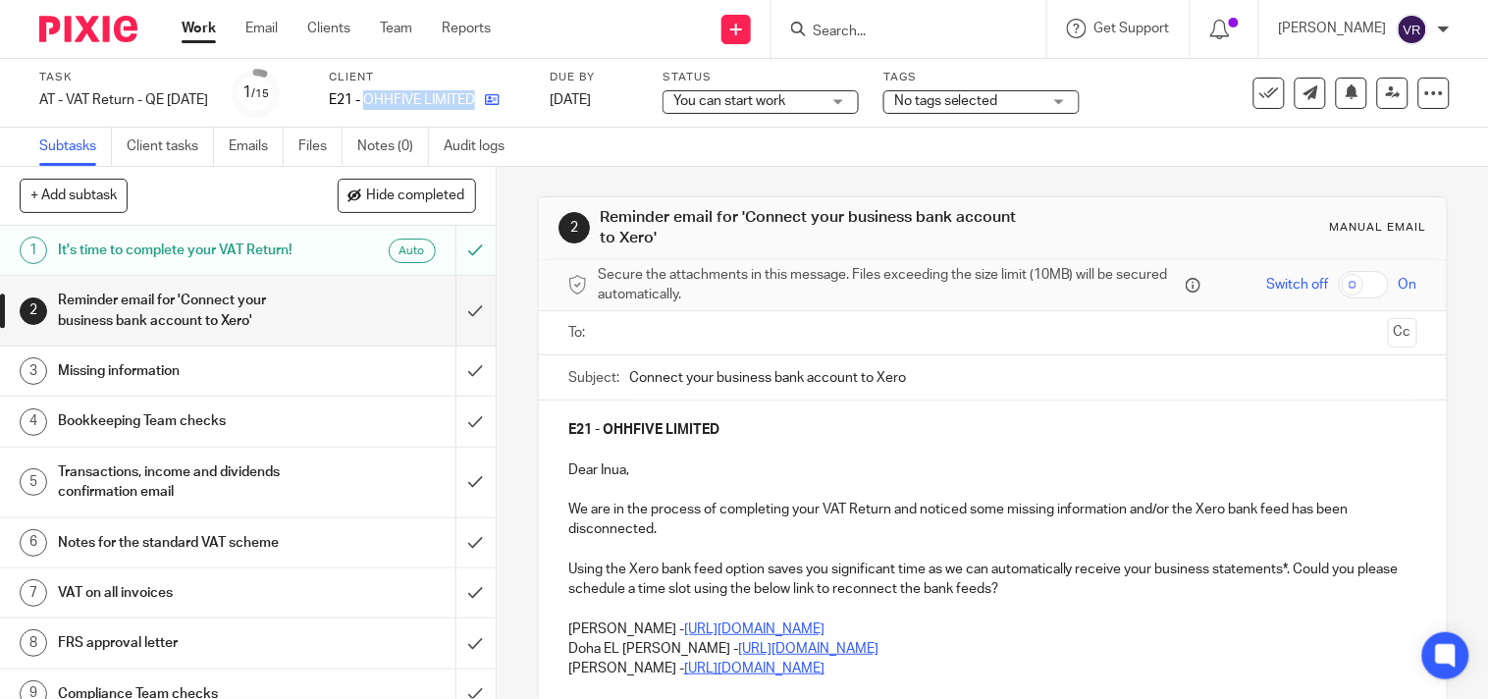
drag, startPoint x: 395, startPoint y: 96, endPoint x: 506, endPoint y: 103, distance: 111.1
click at [506, 103] on div "E21 - OHHFIVE LIMITED" at bounding box center [427, 100] width 196 height 20
copy div "OHHFIVE LIMITED"
